Goal: Navigation & Orientation: Find specific page/section

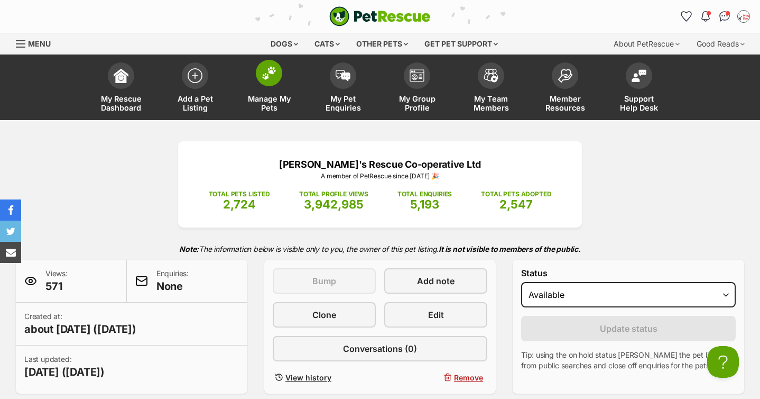
click at [278, 77] on span at bounding box center [269, 73] width 26 height 26
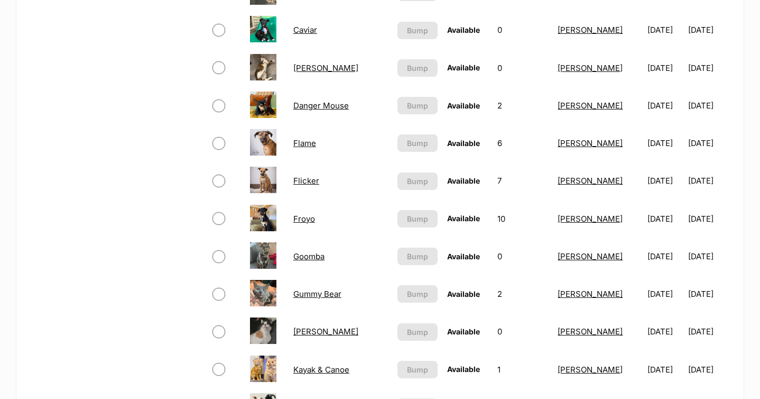
scroll to position [774, 0]
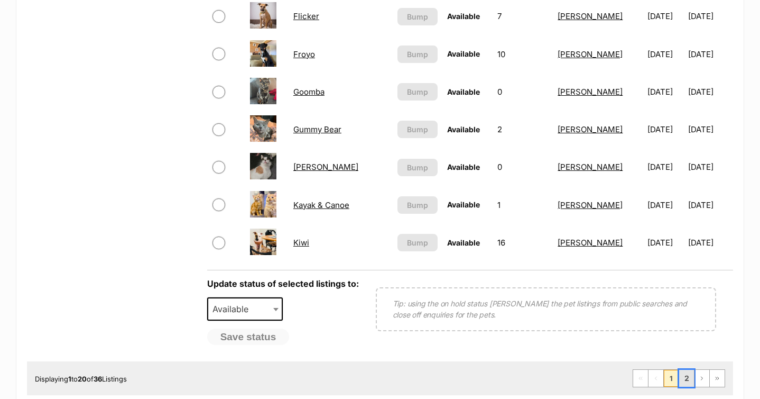
click at [688, 379] on link "2" at bounding box center [686, 378] width 15 height 17
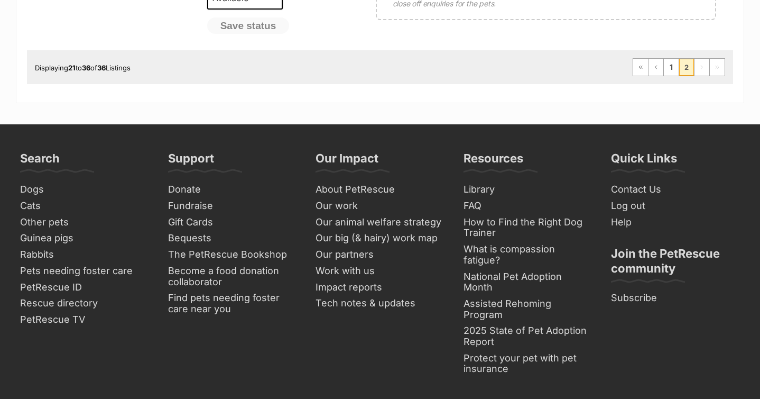
scroll to position [941, 0]
